Goal: Information Seeking & Learning: Learn about a topic

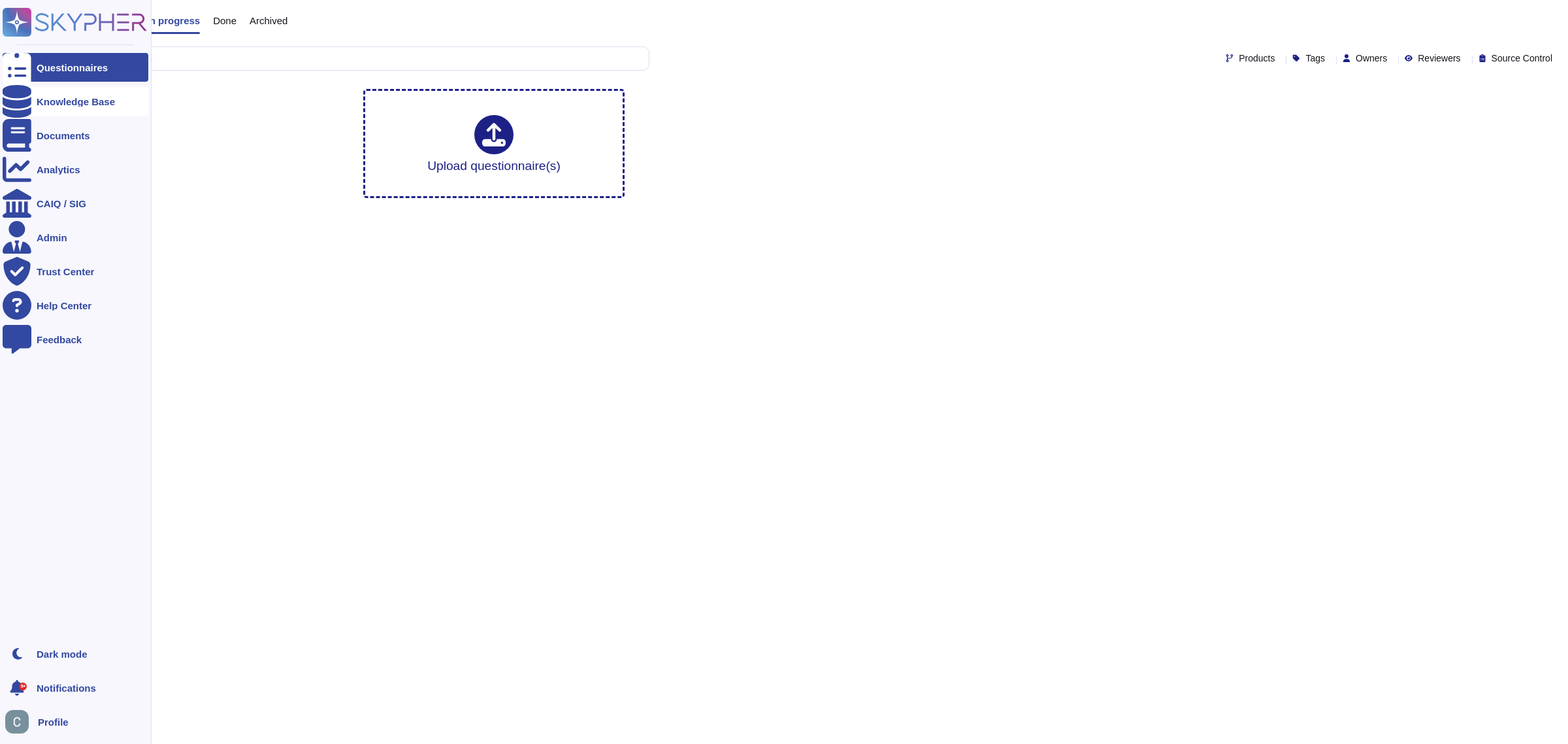
click at [15, 102] on icon at bounding box center [17, 101] width 29 height 32
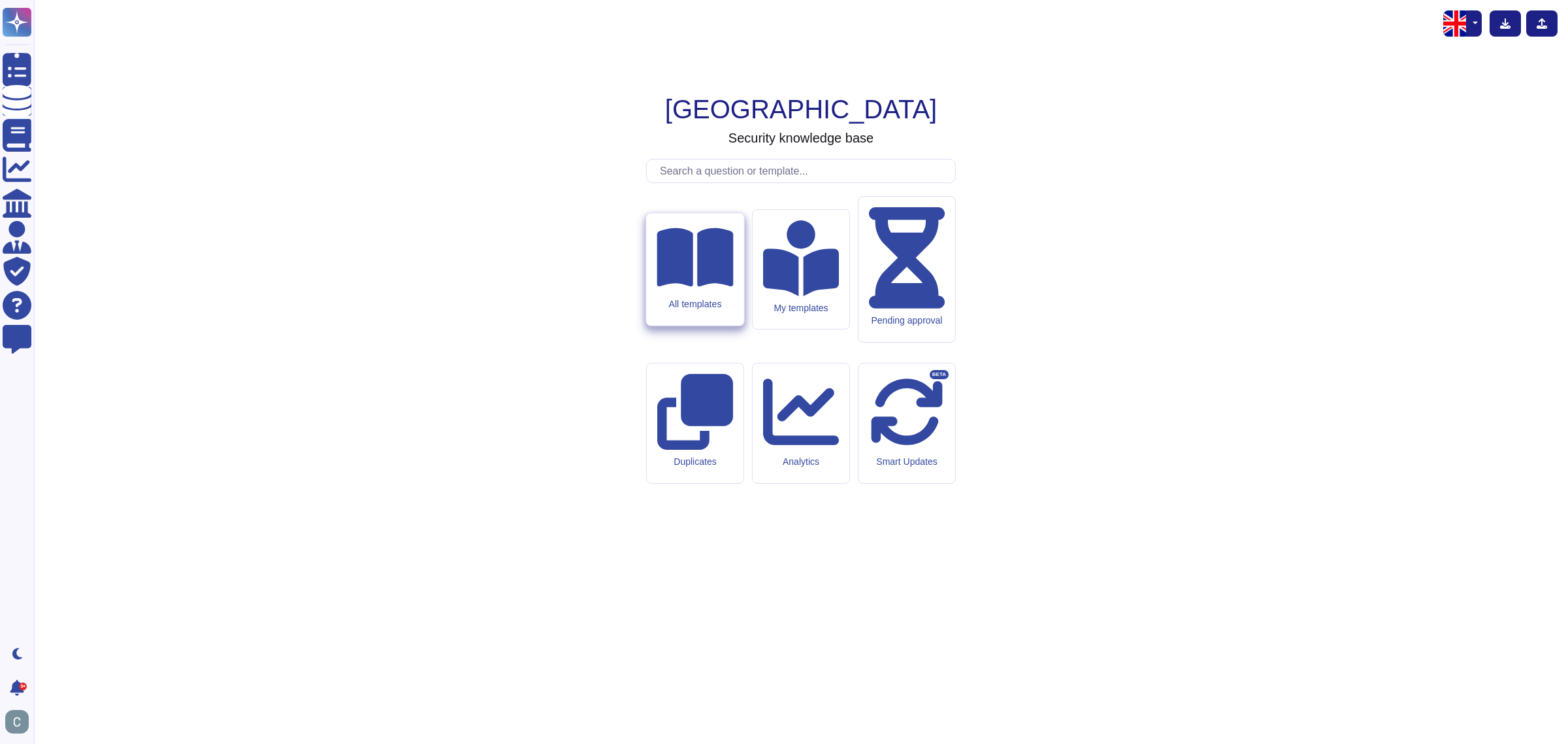
click at [706, 287] on icon at bounding box center [695, 257] width 76 height 59
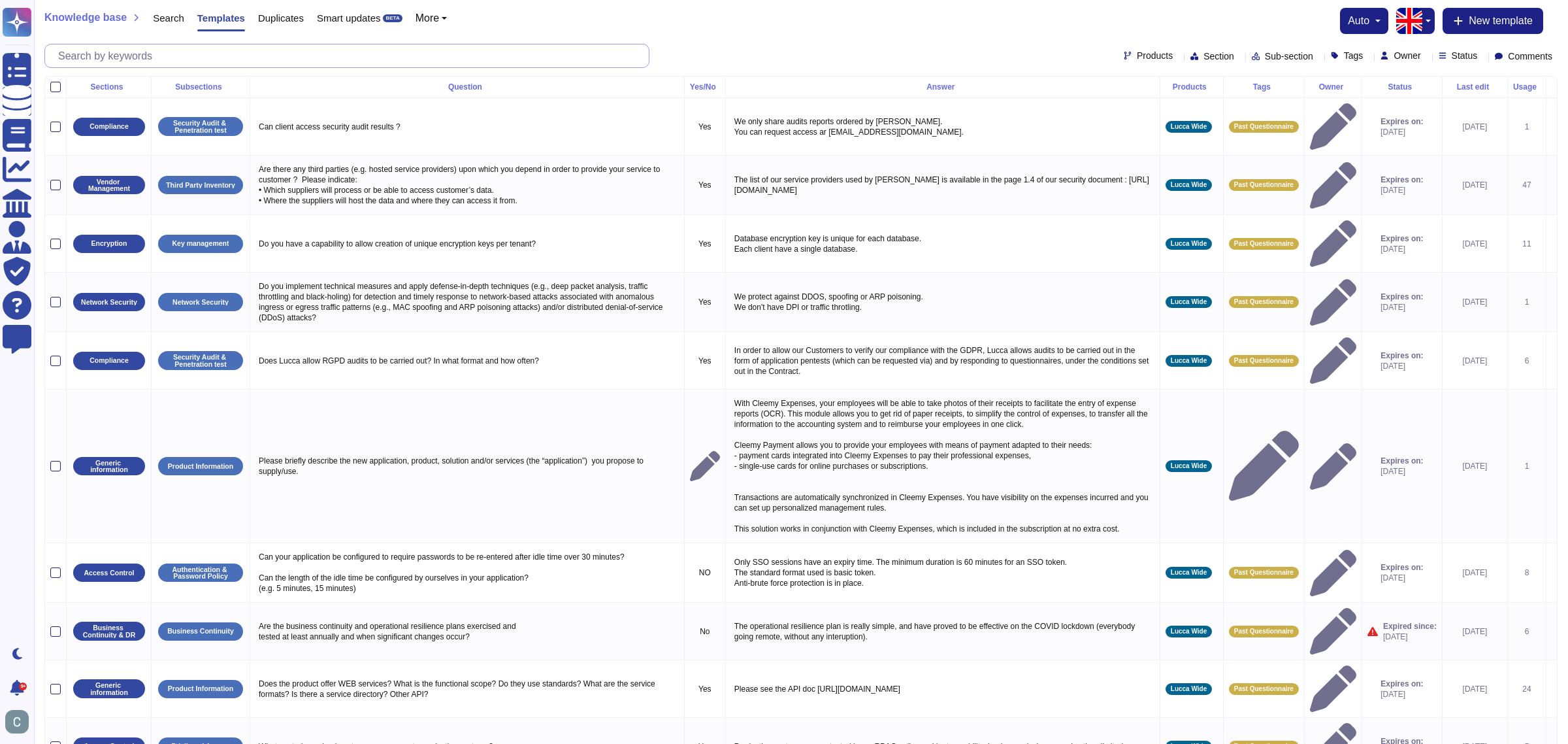
click at [438, 56] on input "text" at bounding box center [350, 55] width 597 height 23
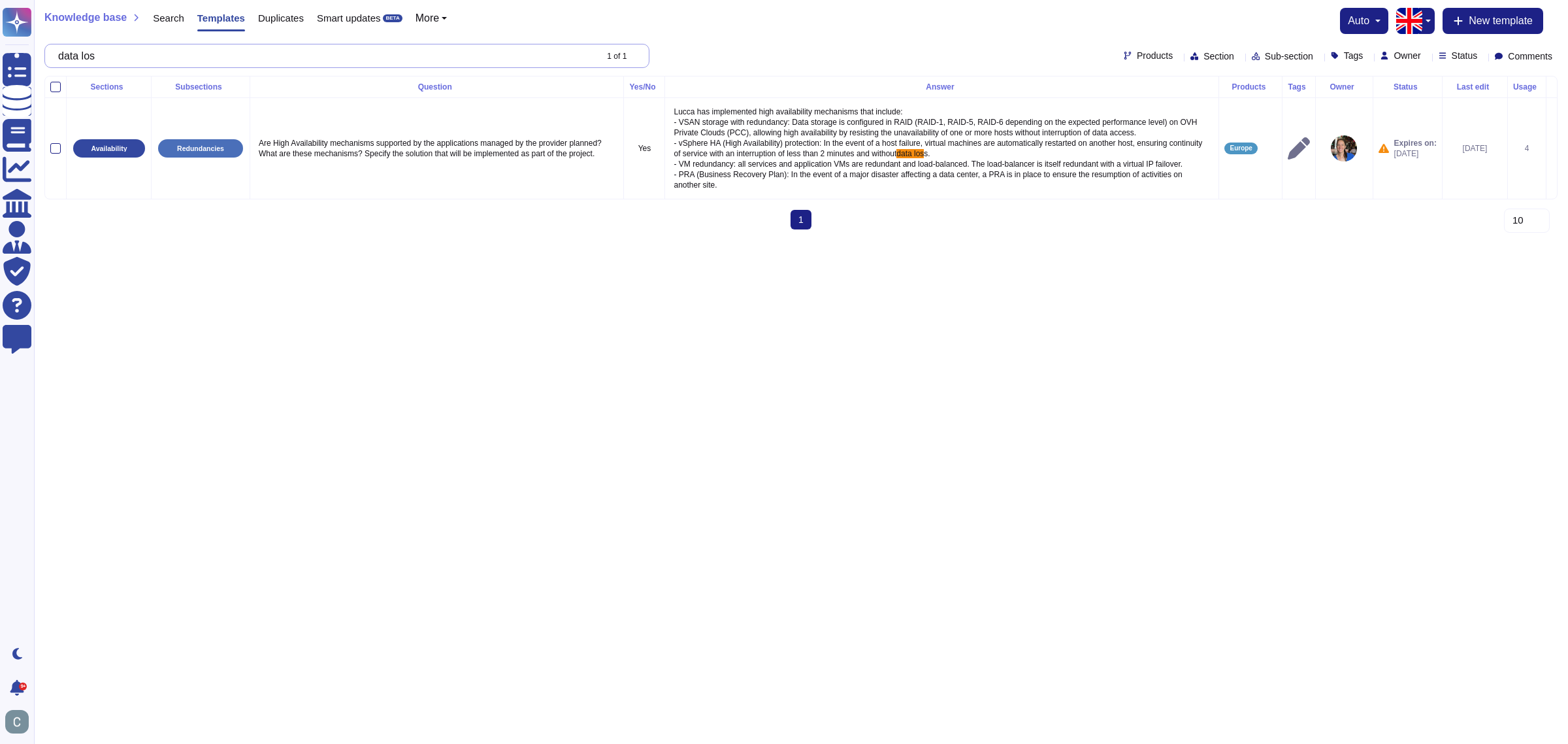
type input "data loss"
